Goal: Information Seeking & Learning: Learn about a topic

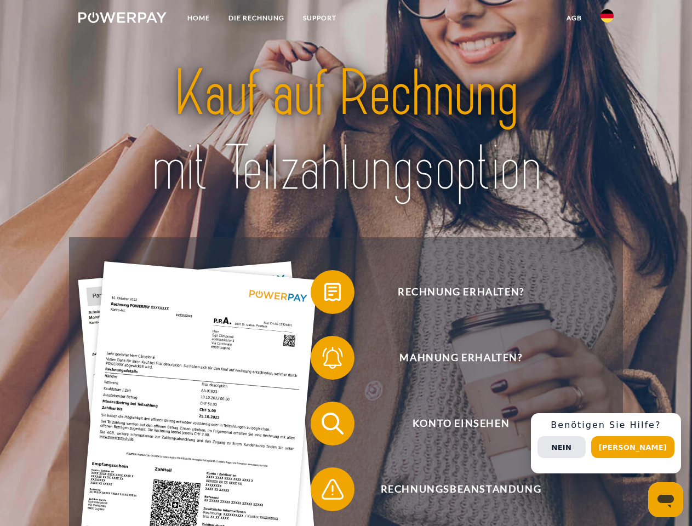
click at [122, 19] on img at bounding box center [122, 17] width 88 height 11
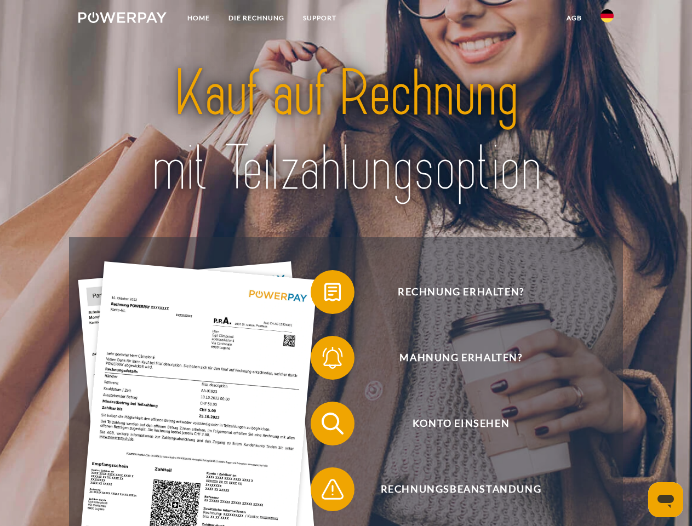
click at [607, 19] on img at bounding box center [607, 15] width 13 height 13
click at [574, 18] on link "agb" at bounding box center [574, 18] width 34 height 20
click at [324, 294] on span at bounding box center [316, 292] width 55 height 55
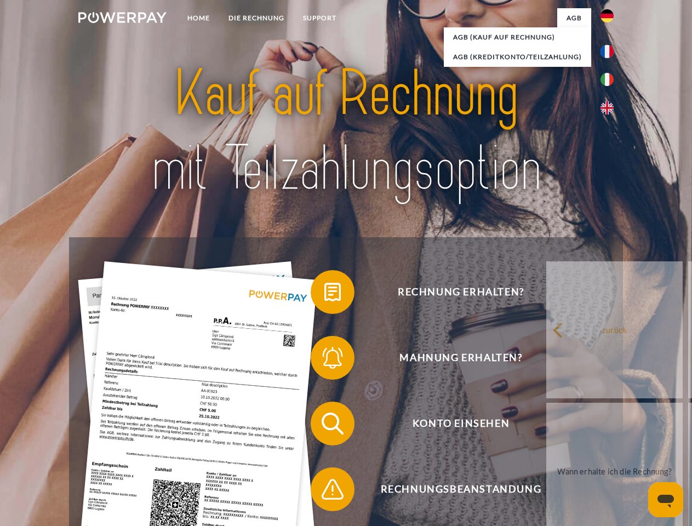
click at [324, 360] on div "Rechnung erhalten? Mahnung erhalten? Konto einsehen" at bounding box center [345, 456] width 553 height 438
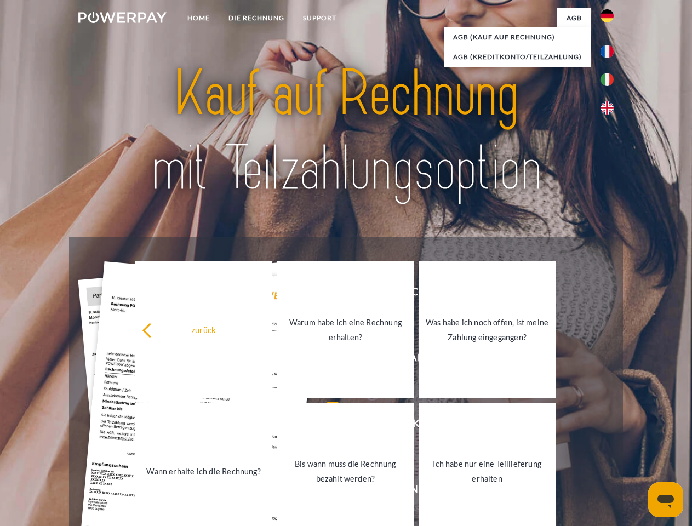
click at [324, 426] on link "Bis wann muss die Rechnung bezahlt werden?" at bounding box center [345, 471] width 136 height 137
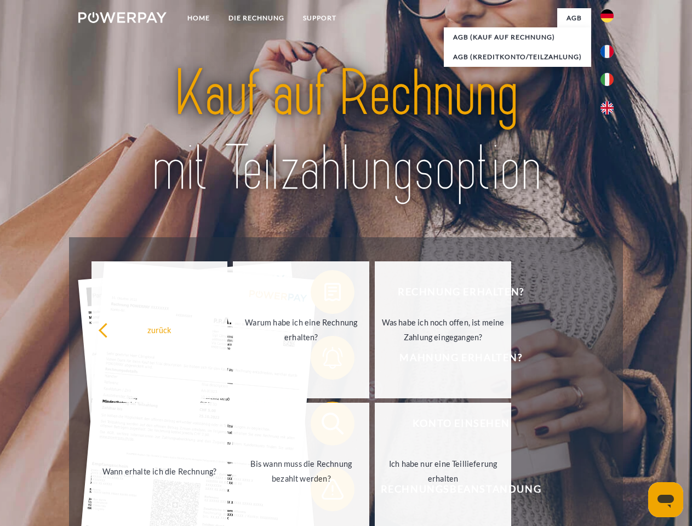
click at [324, 492] on span at bounding box center [316, 489] width 55 height 55
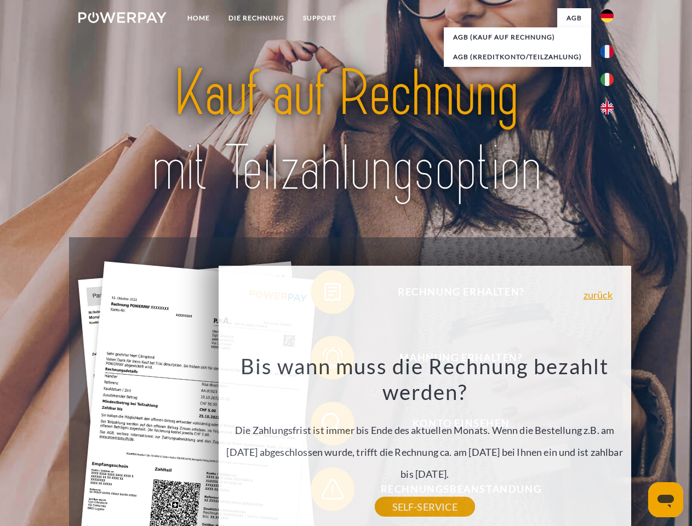
click at [610, 443] on div "Rechnung erhalten? Mahnung erhalten? Konto einsehen" at bounding box center [345, 456] width 553 height 438
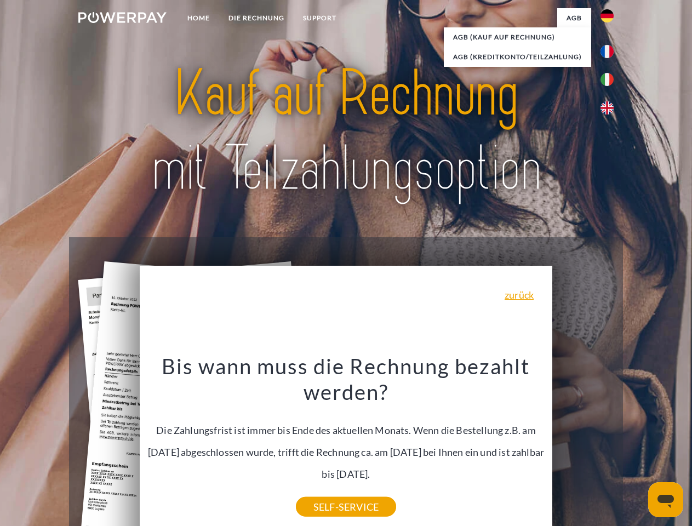
click at [583, 445] on span "Konto einsehen" at bounding box center [461, 424] width 269 height 44
click at [637, 447] on header "Home DIE RECHNUNG SUPPORT" at bounding box center [346, 378] width 692 height 757
